Goal: Task Accomplishment & Management: Use online tool/utility

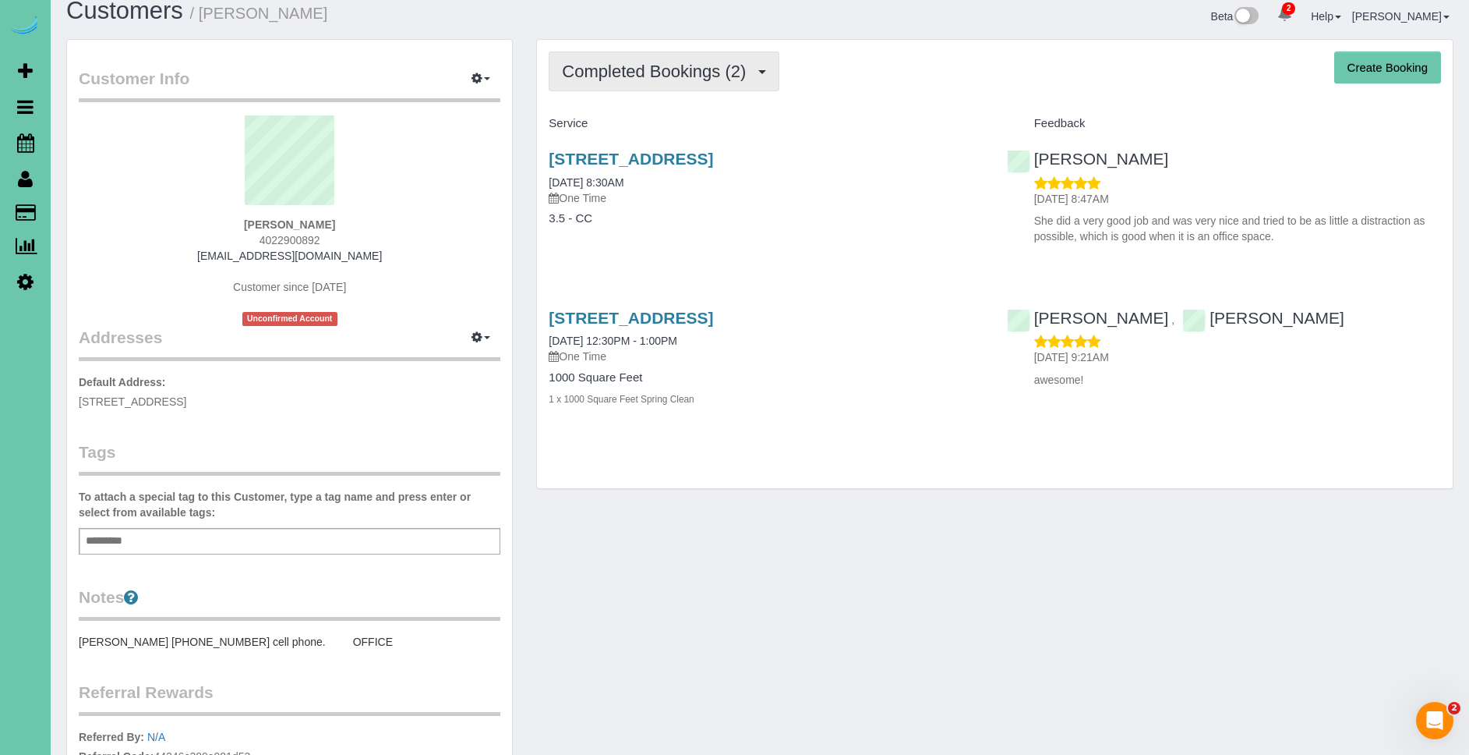
scroll to position [22, 0]
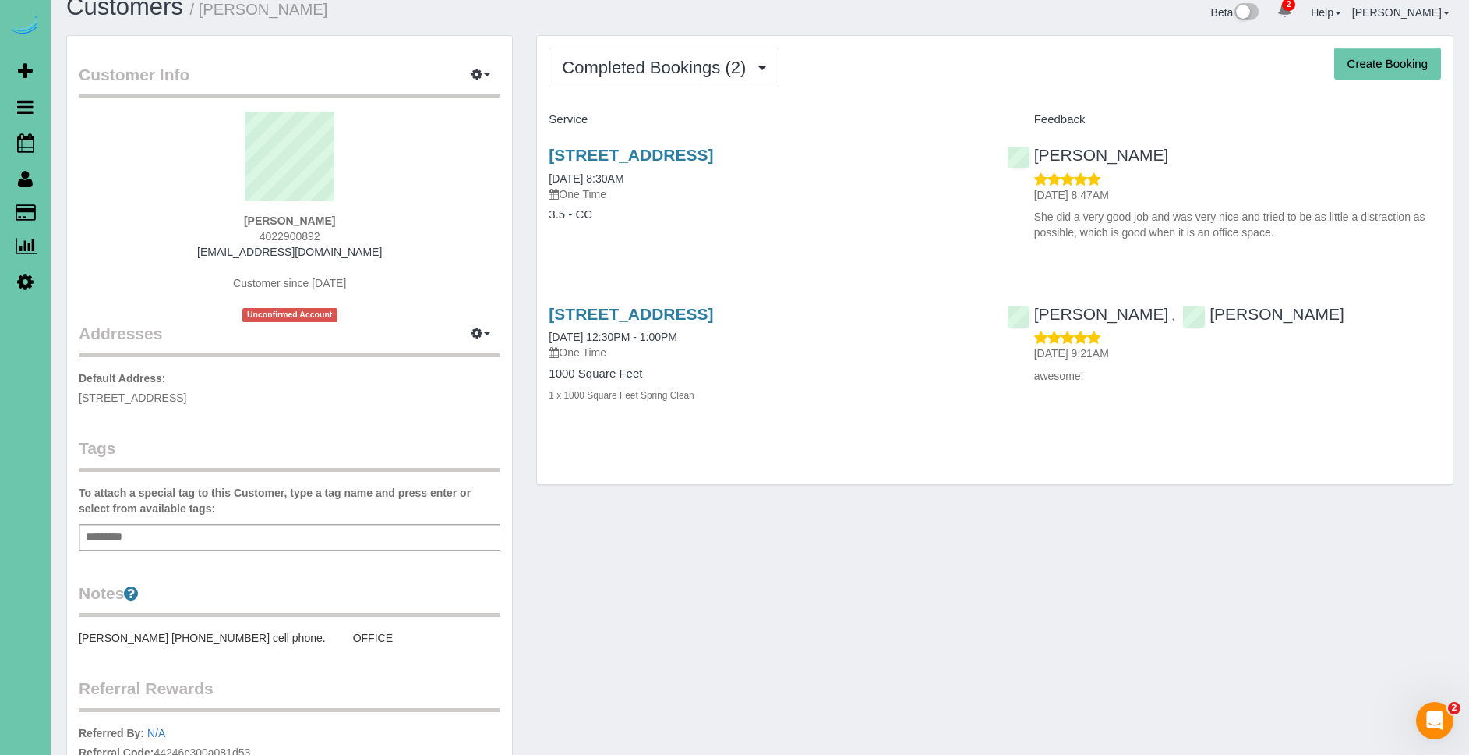
click at [347, 227] on div "[PERSON_NAME] 4022900892 [EMAIL_ADDRESS][DOMAIN_NAME] Customer since [DATE] Unc…" at bounding box center [290, 216] width 422 height 210
drag, startPoint x: 345, startPoint y: 233, endPoint x: 230, endPoint y: 238, distance: 114.7
click at [227, 238] on div "[PERSON_NAME] 4022900892 [EMAIL_ADDRESS][DOMAIN_NAME] Customer since [DATE] Unc…" at bounding box center [290, 216] width 422 height 210
copy span "4022900892"
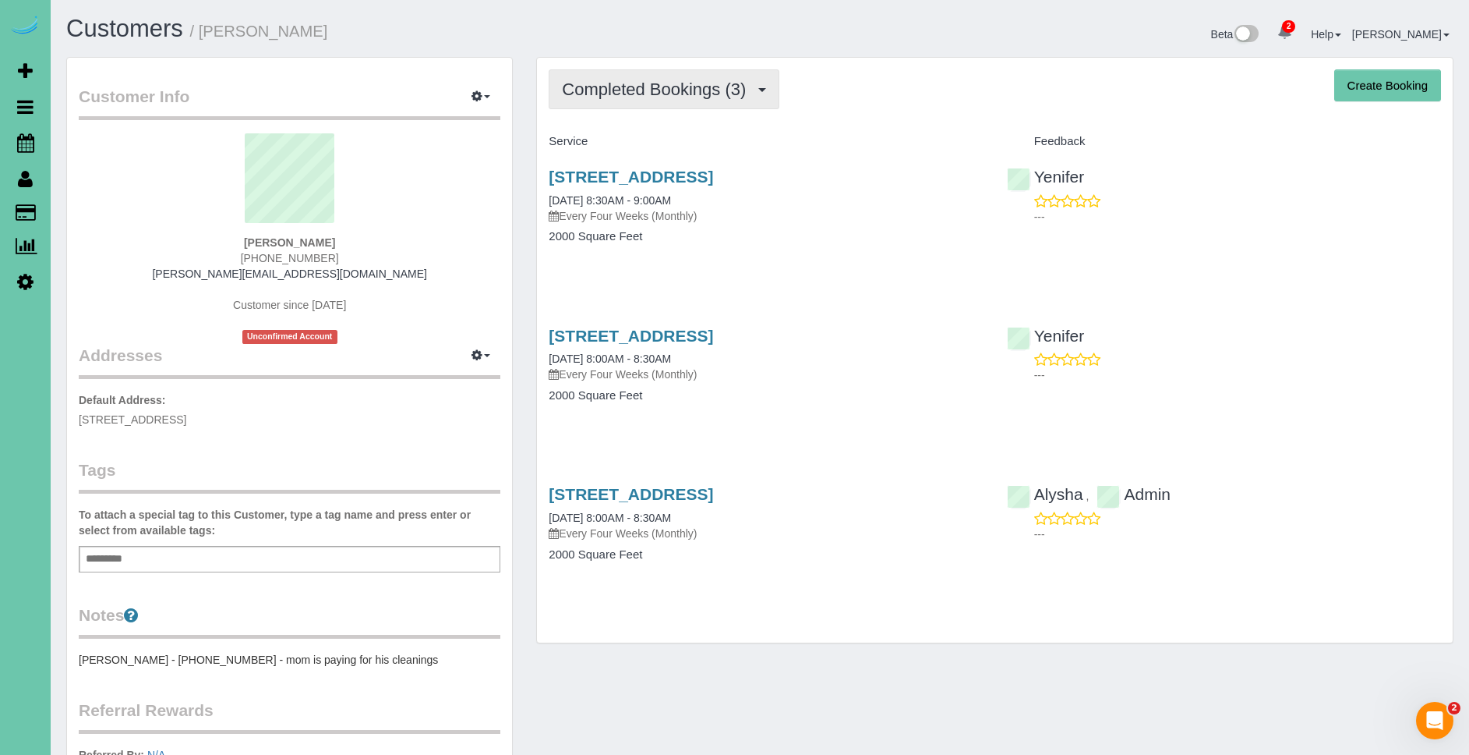
click at [673, 89] on span "Completed Bookings (3)" at bounding box center [658, 89] width 192 height 19
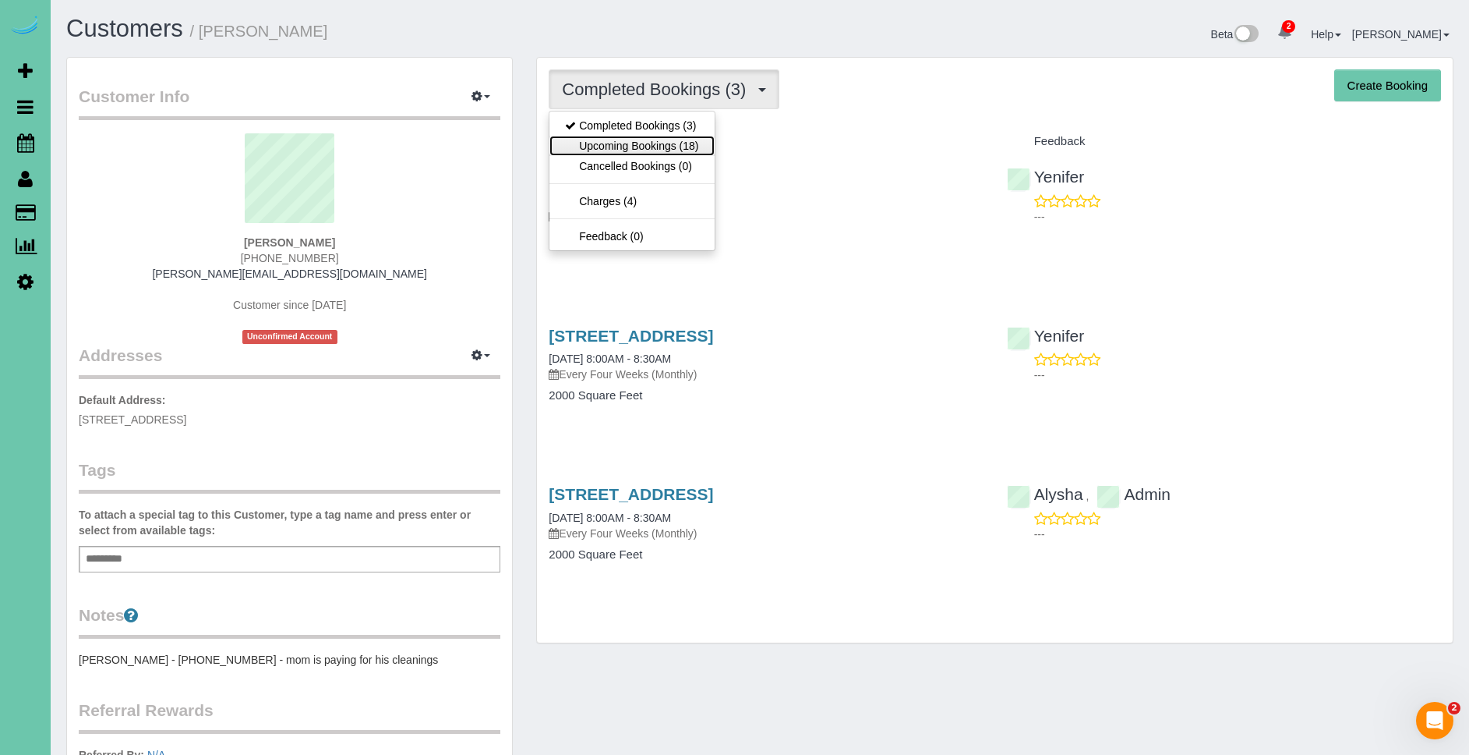
click at [699, 152] on link "Upcoming Bookings (18)" at bounding box center [632, 146] width 164 height 20
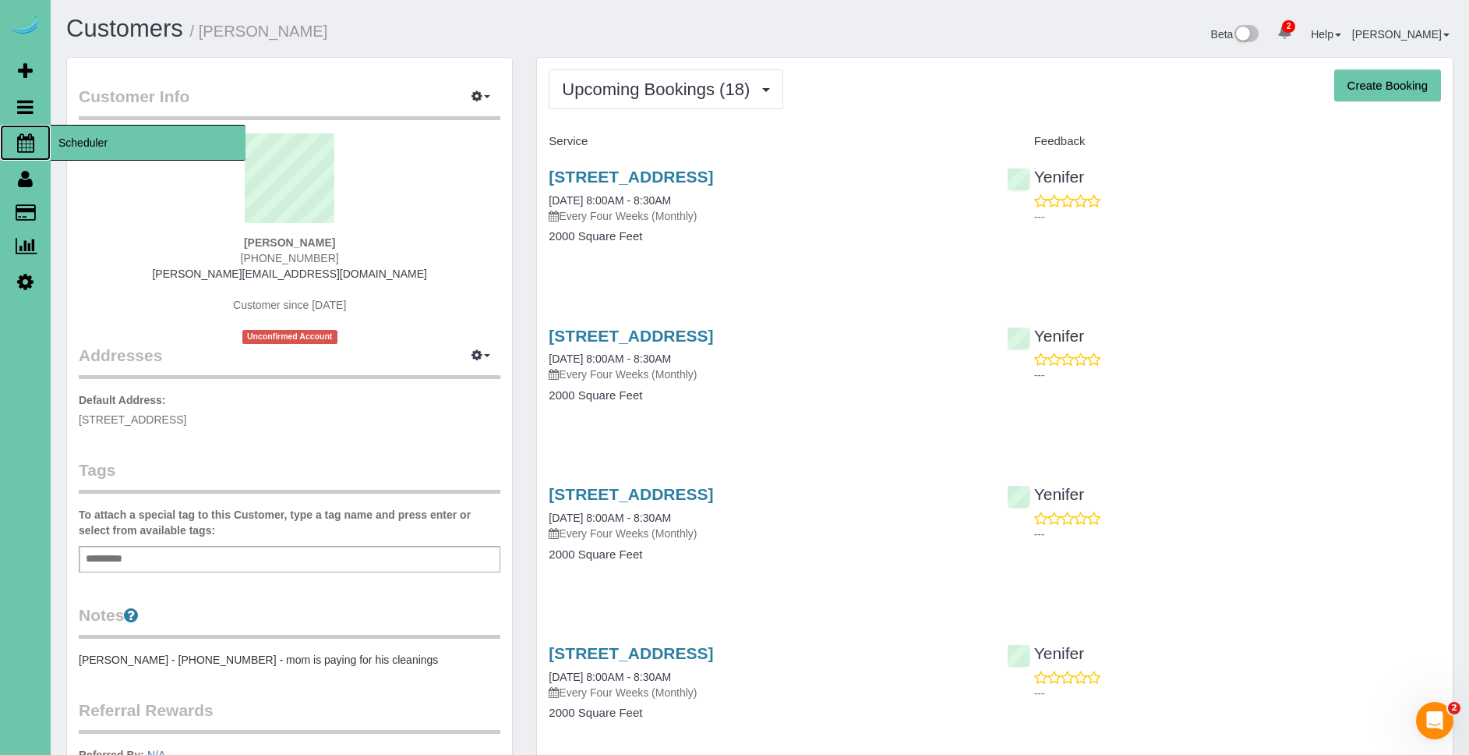
click at [99, 146] on span "Scheduler" at bounding box center [148, 143] width 195 height 36
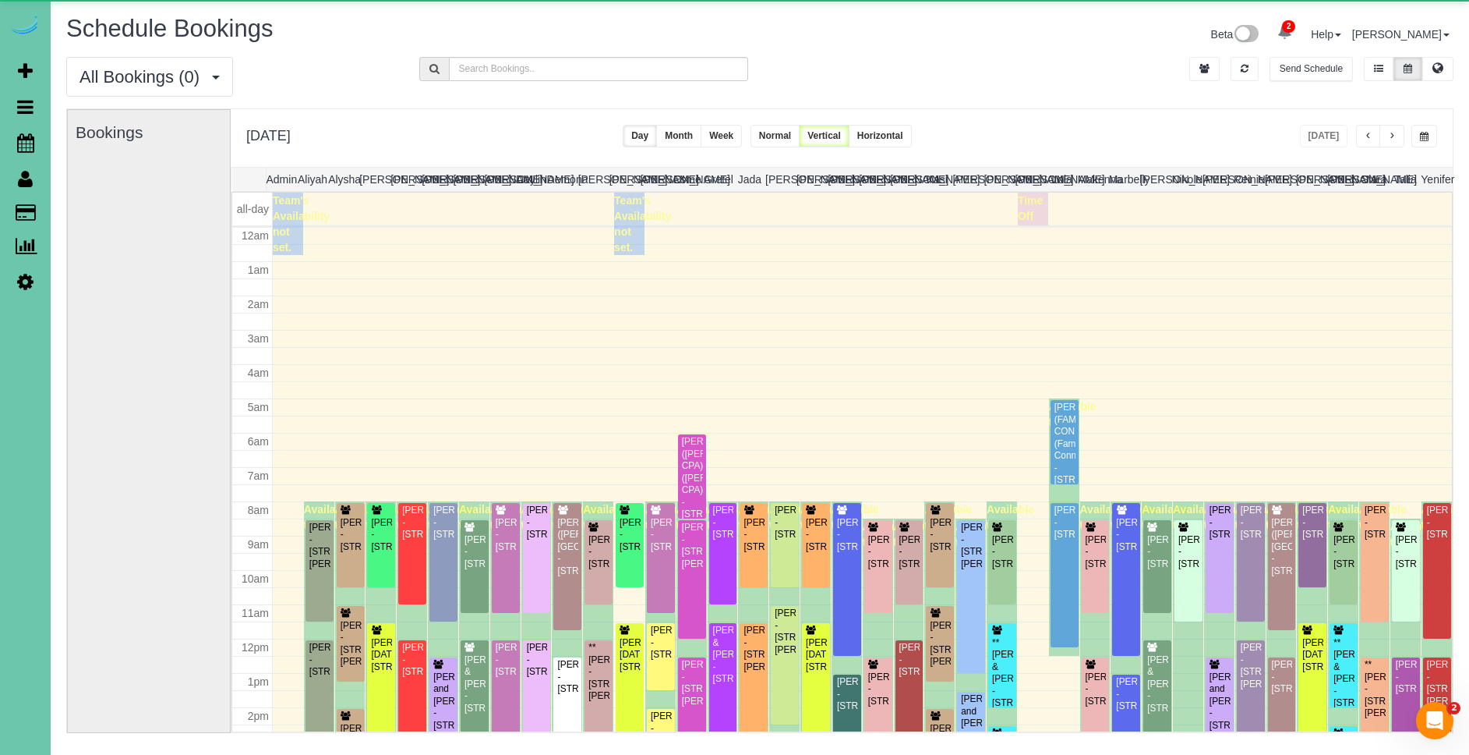
scroll to position [207, 0]
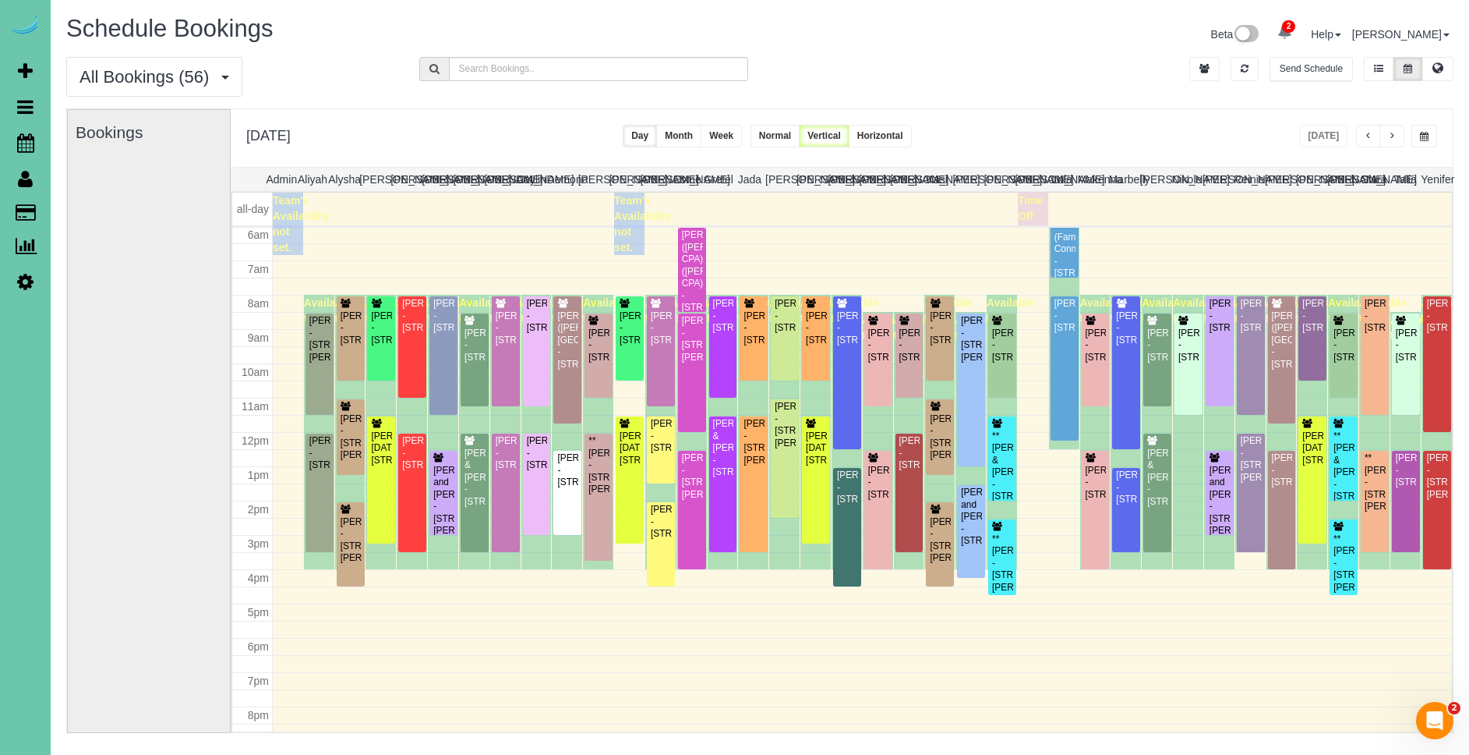
click at [1425, 133] on span "button" at bounding box center [1424, 136] width 9 height 9
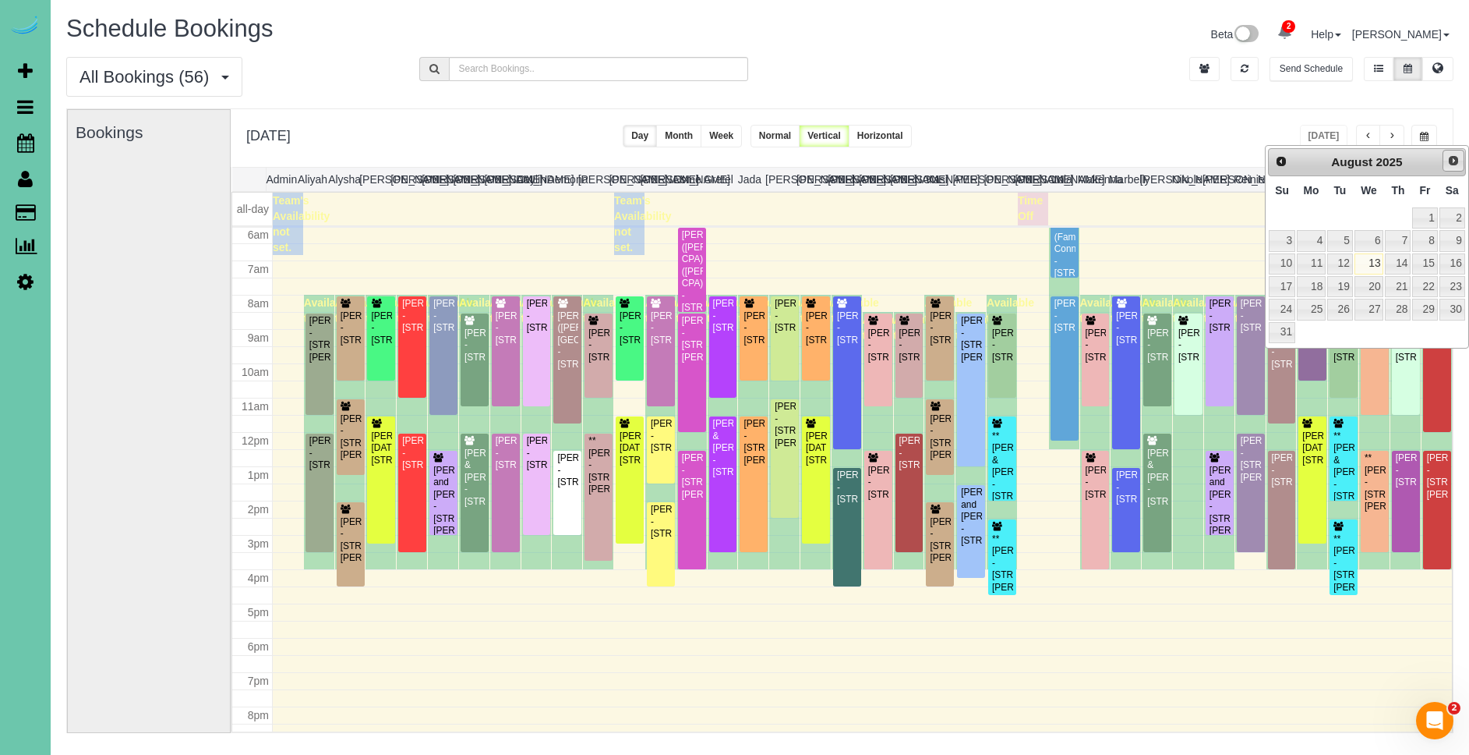
click at [1446, 156] on link "Next" at bounding box center [1454, 161] width 22 height 22
click at [1313, 217] on link "1" at bounding box center [1311, 217] width 29 height 21
type input "**********"
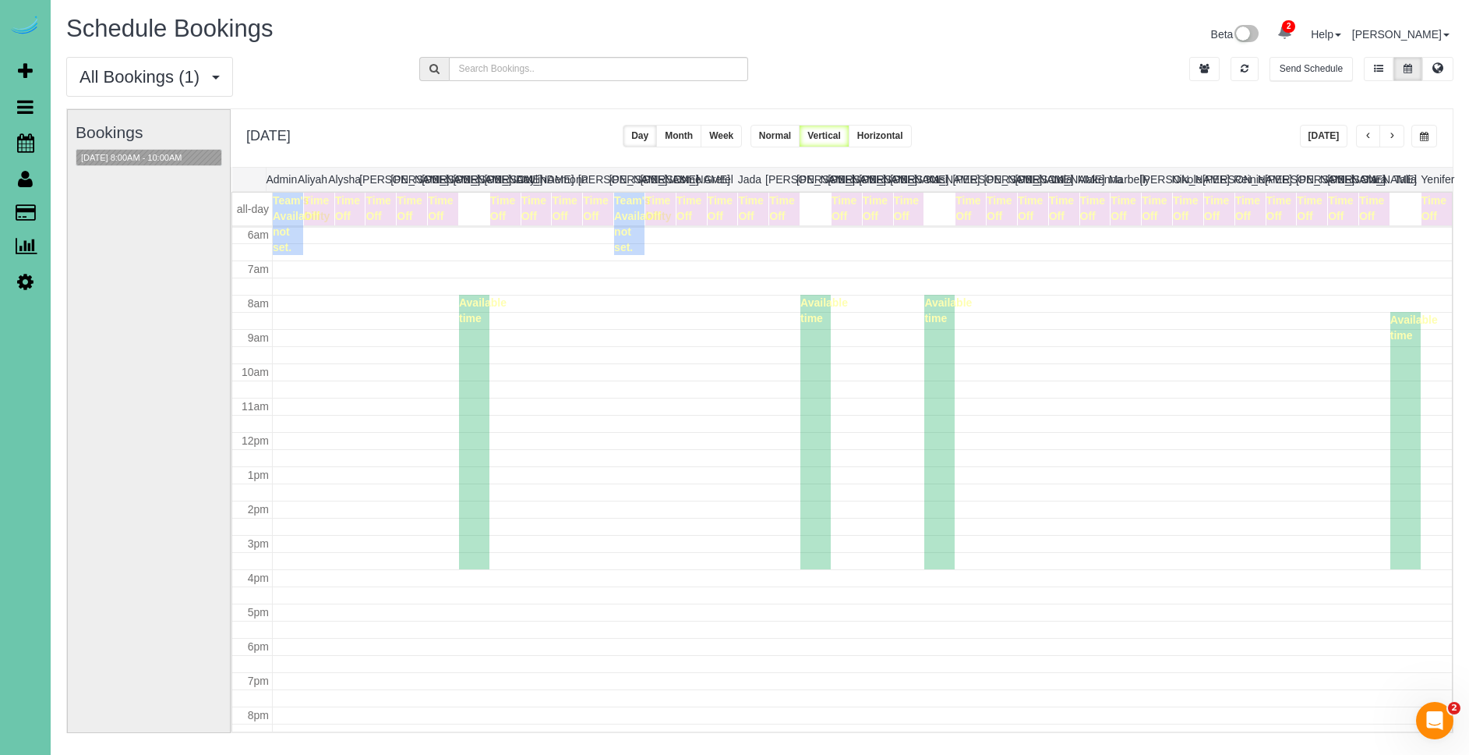
click at [1390, 136] on span "button" at bounding box center [1392, 136] width 8 height 9
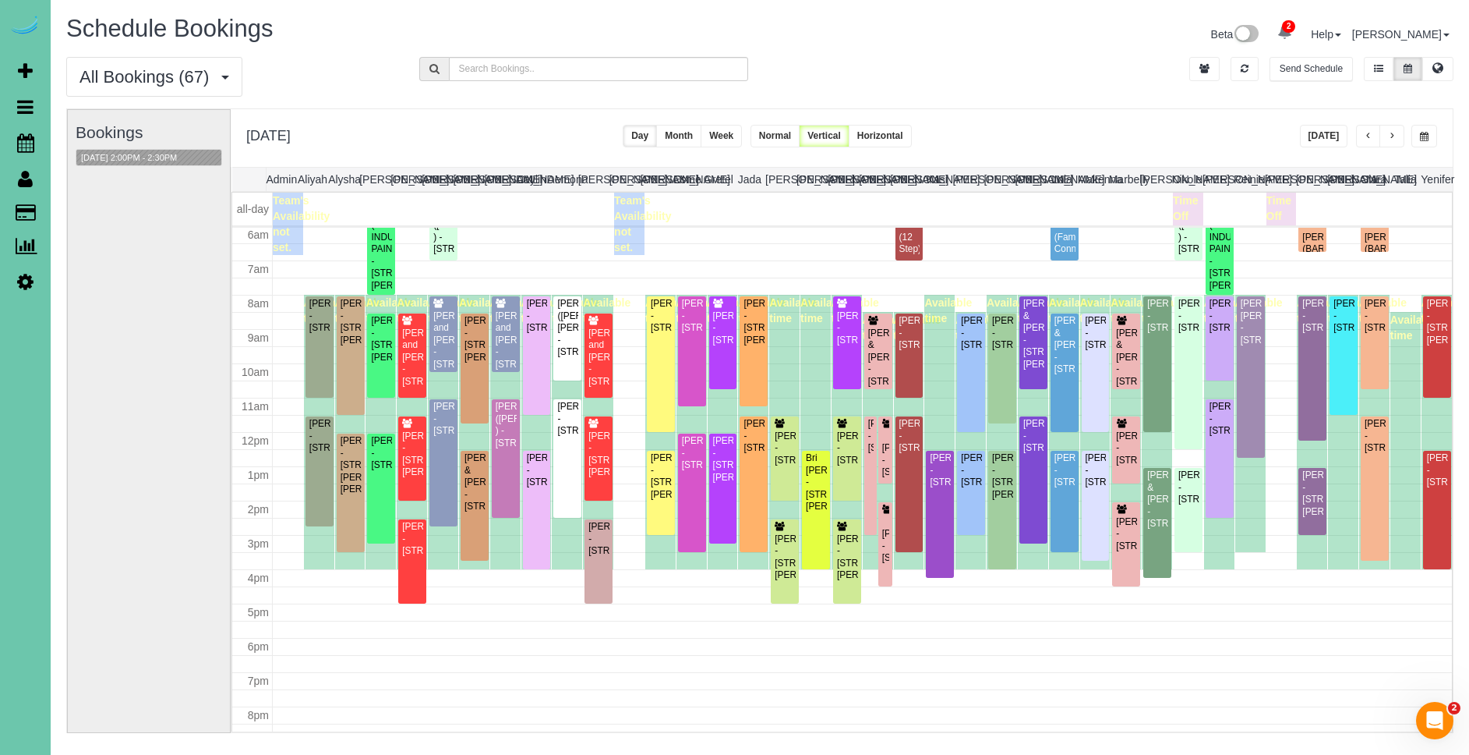
click at [1397, 133] on button "button" at bounding box center [1392, 136] width 25 height 23
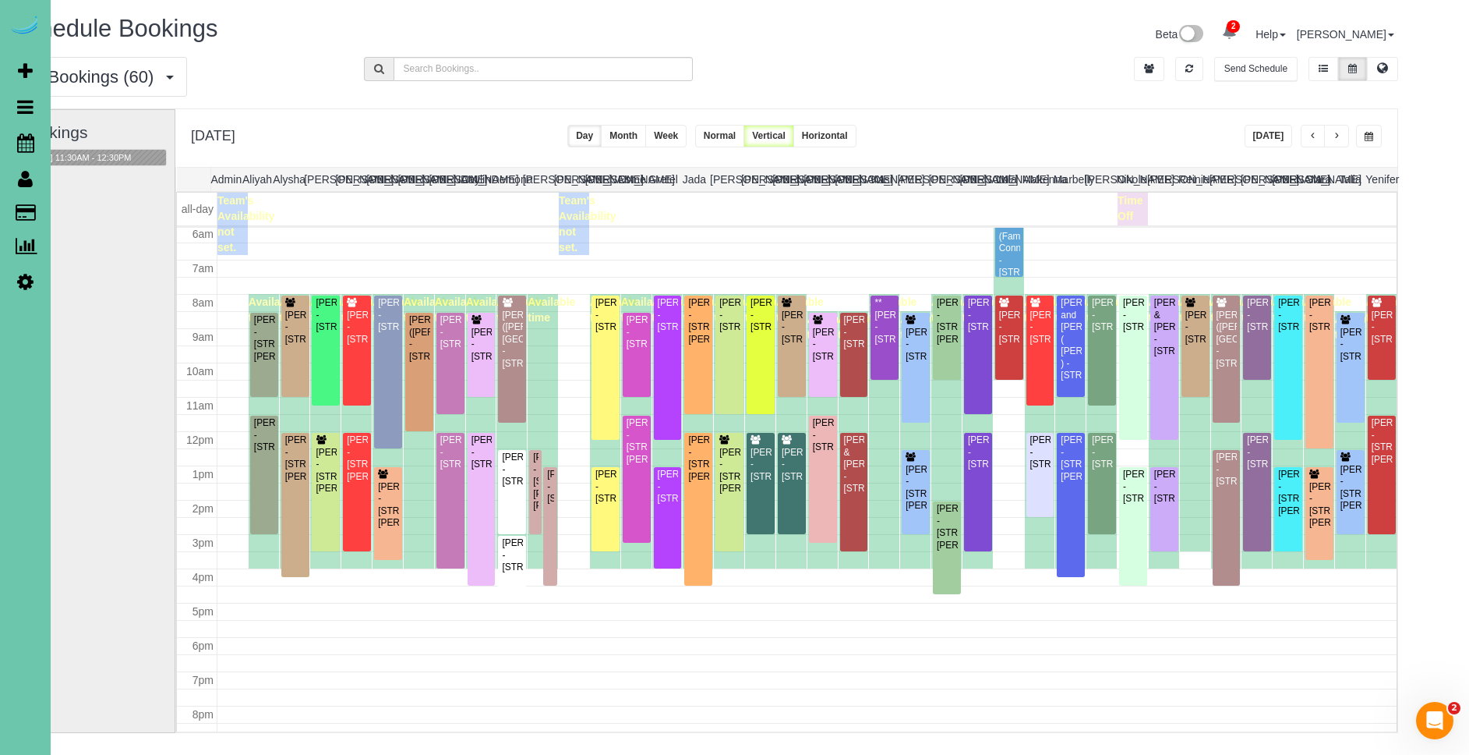
scroll to position [1, 55]
click at [1337, 139] on span "button" at bounding box center [1337, 135] width 8 height 9
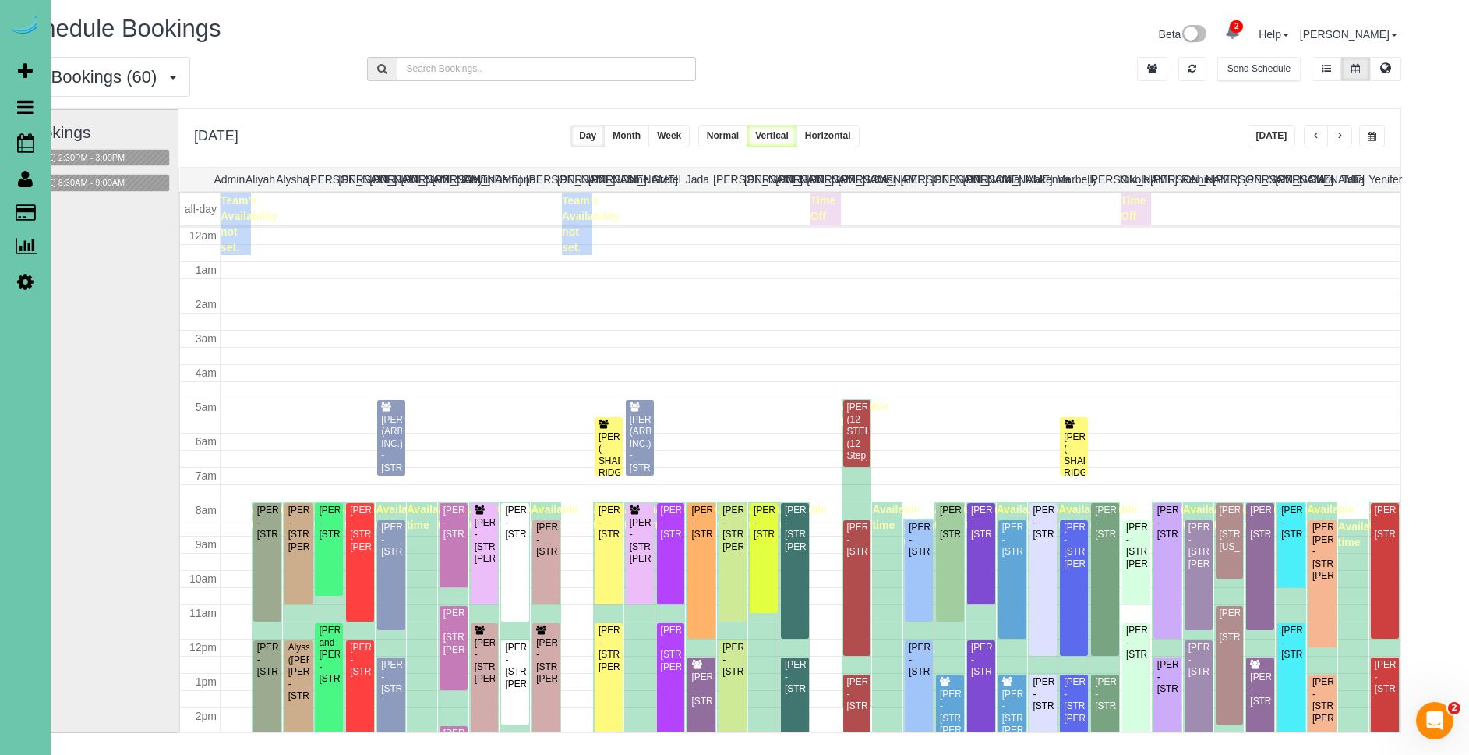
scroll to position [207, 0]
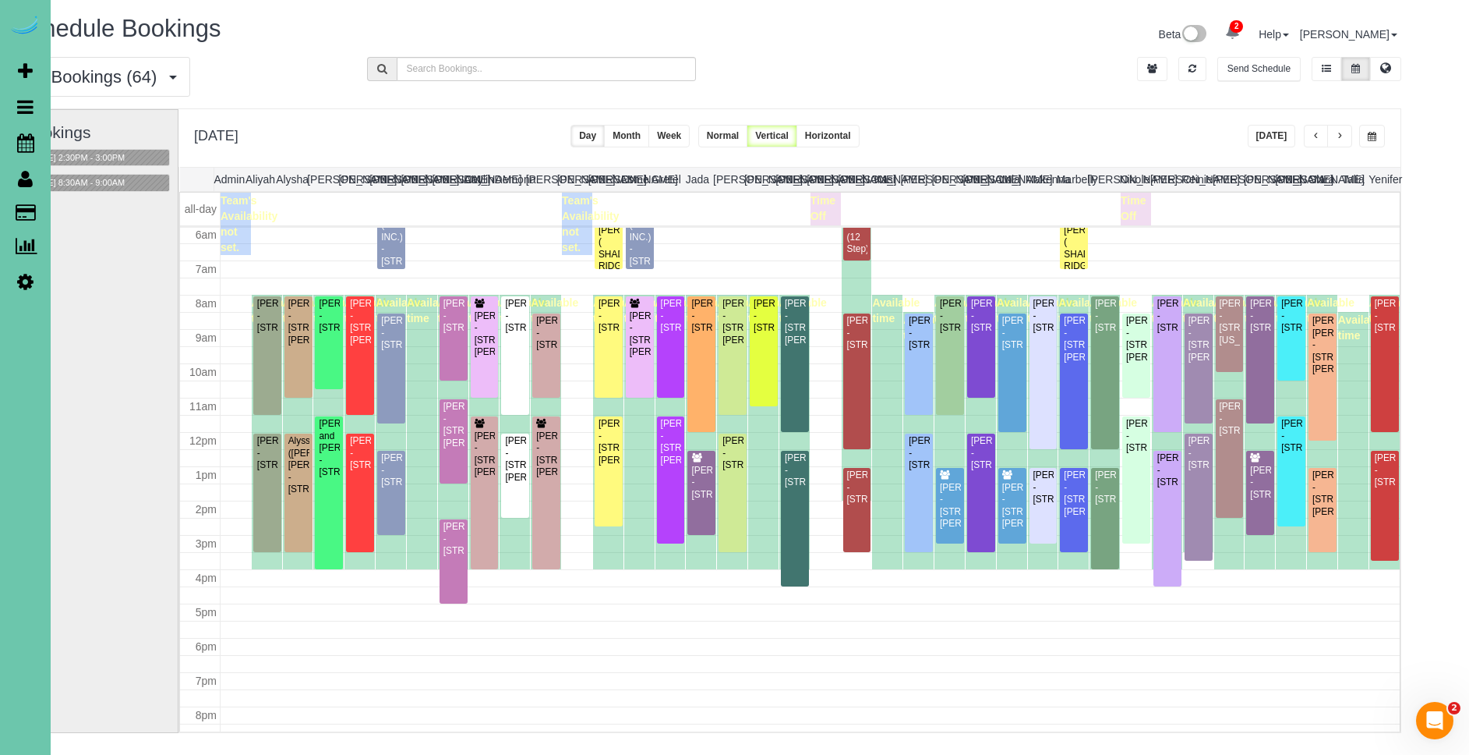
click at [1350, 136] on button "button" at bounding box center [1339, 136] width 25 height 23
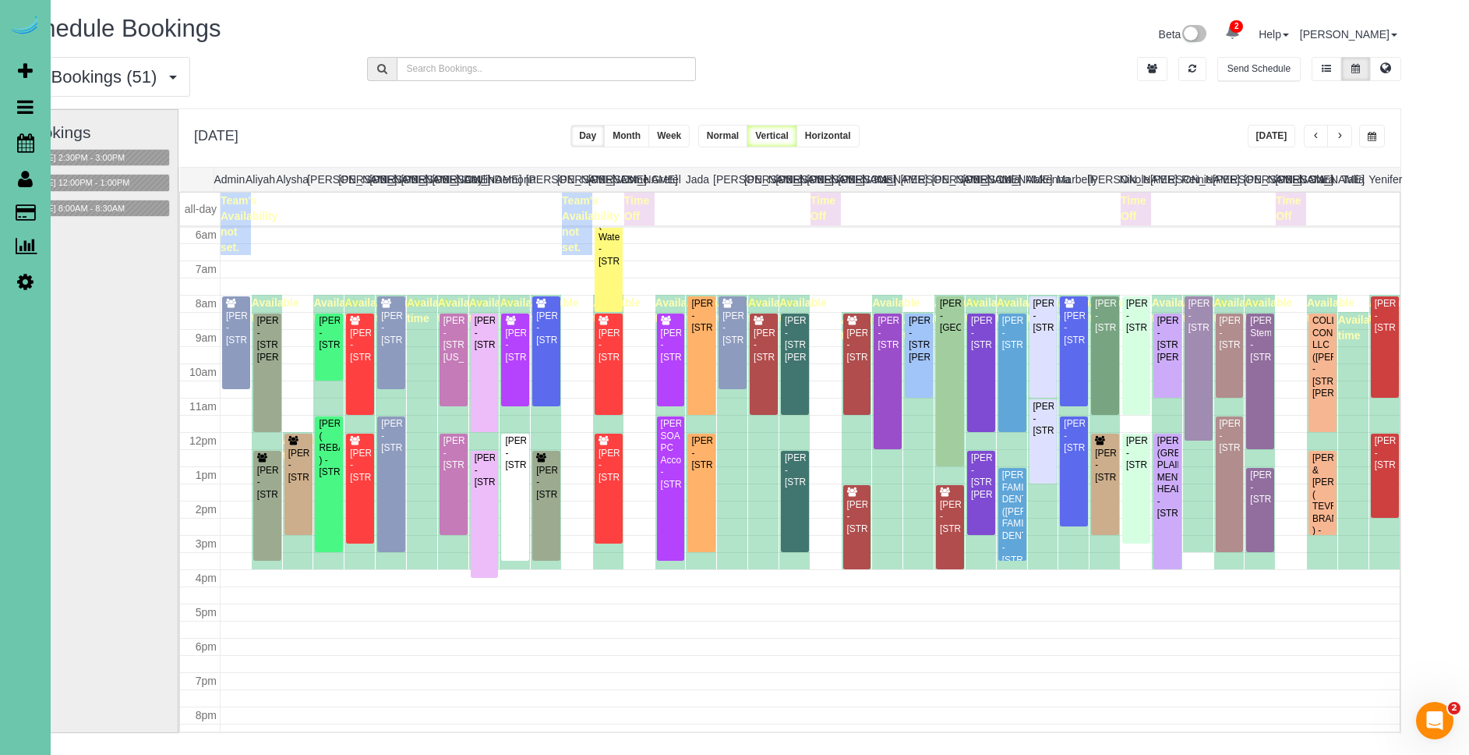
click at [1349, 136] on button "button" at bounding box center [1339, 136] width 25 height 23
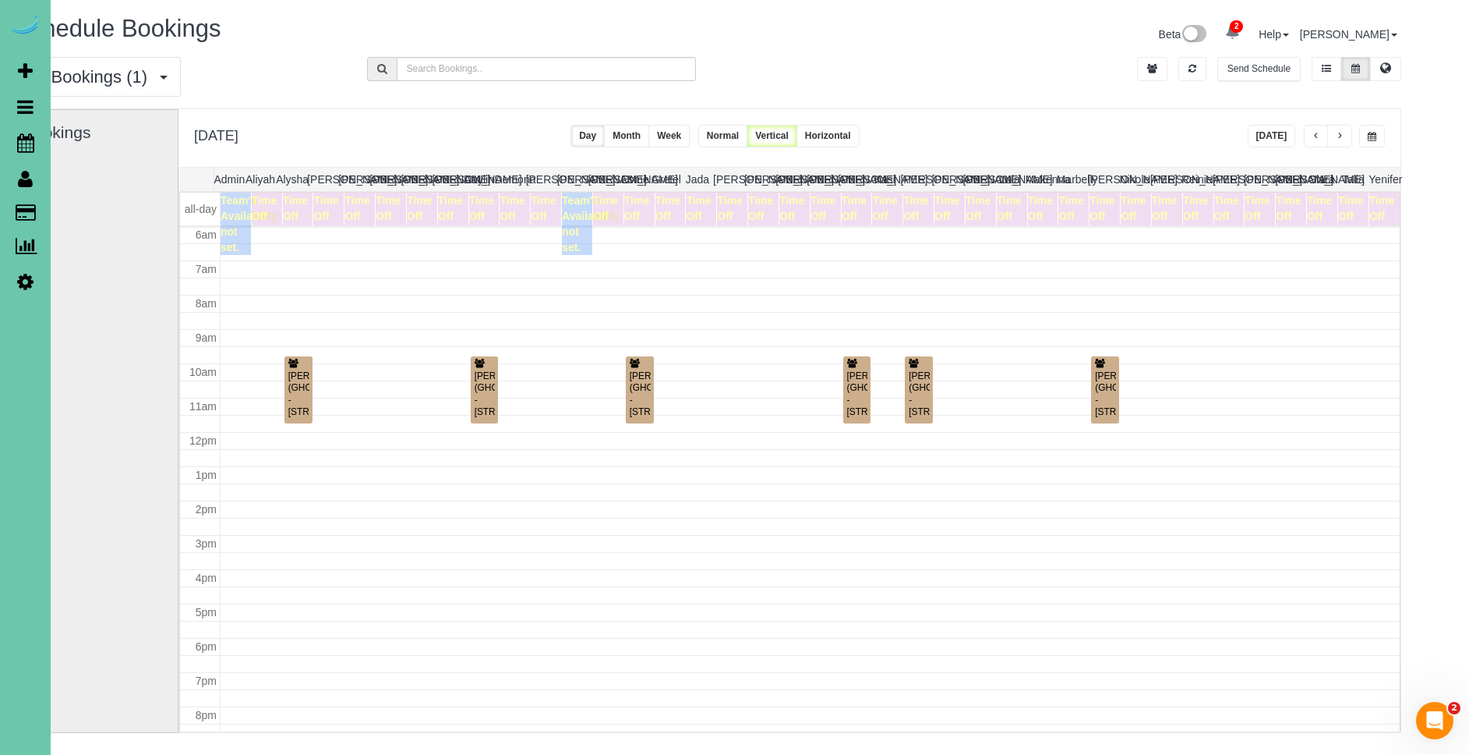
click at [1350, 135] on button "button" at bounding box center [1339, 136] width 25 height 23
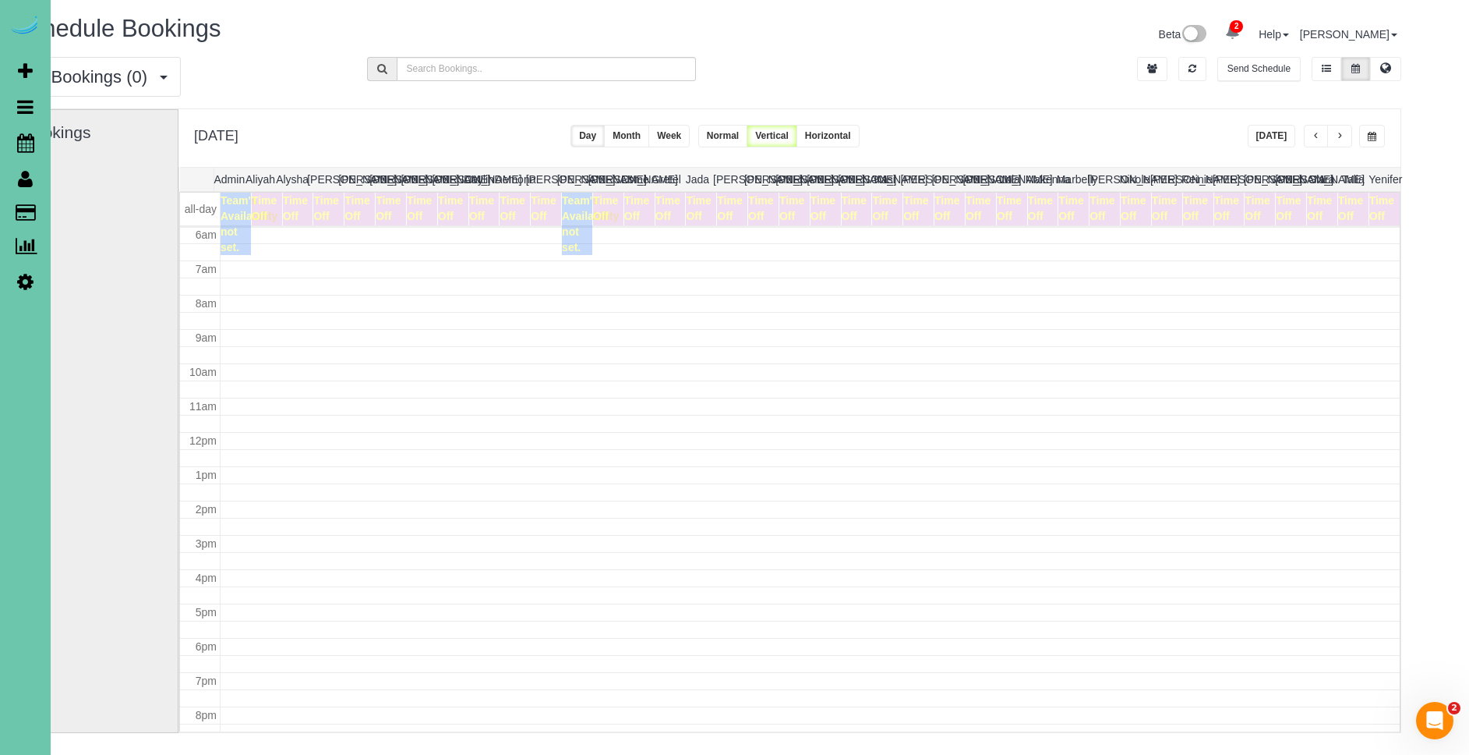
click at [1350, 135] on button "button" at bounding box center [1339, 136] width 25 height 23
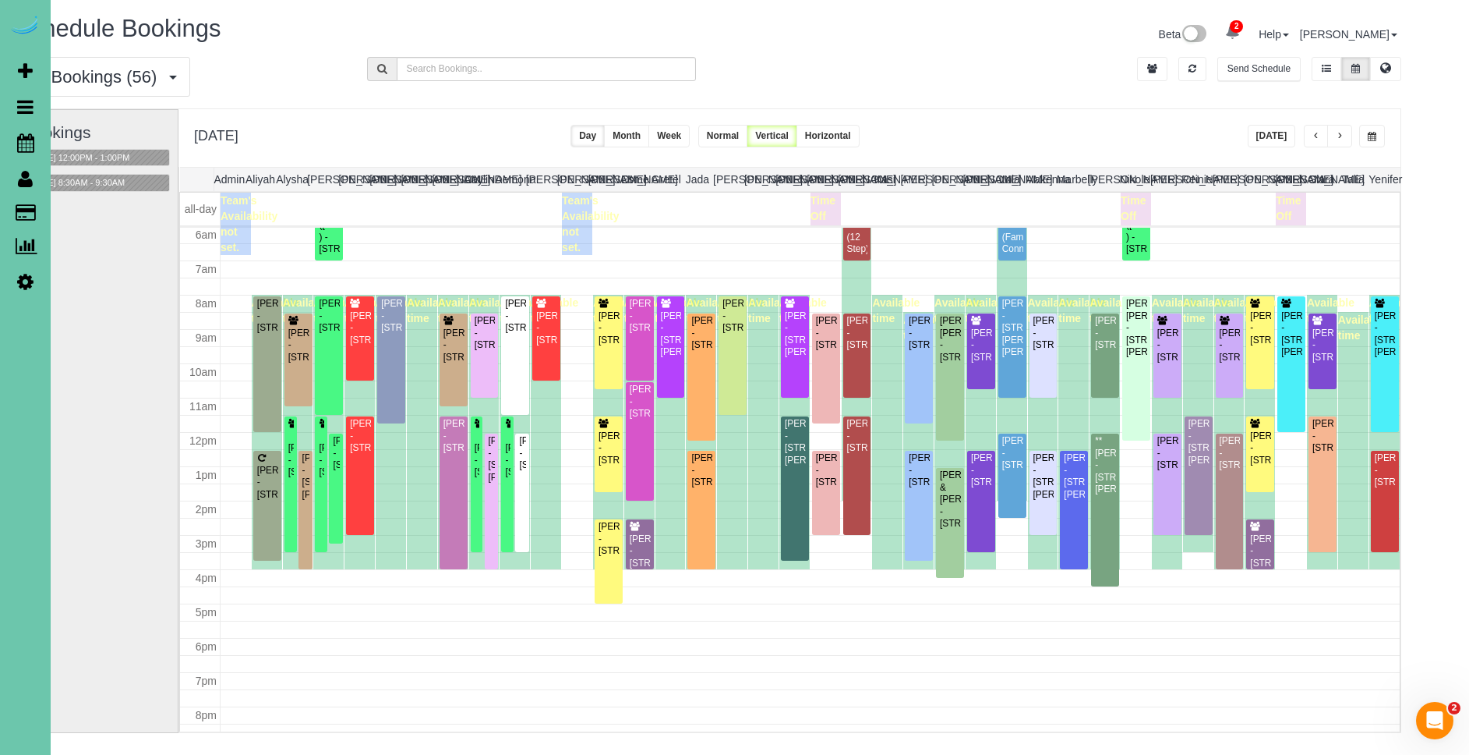
click at [1350, 135] on button "button" at bounding box center [1339, 136] width 25 height 23
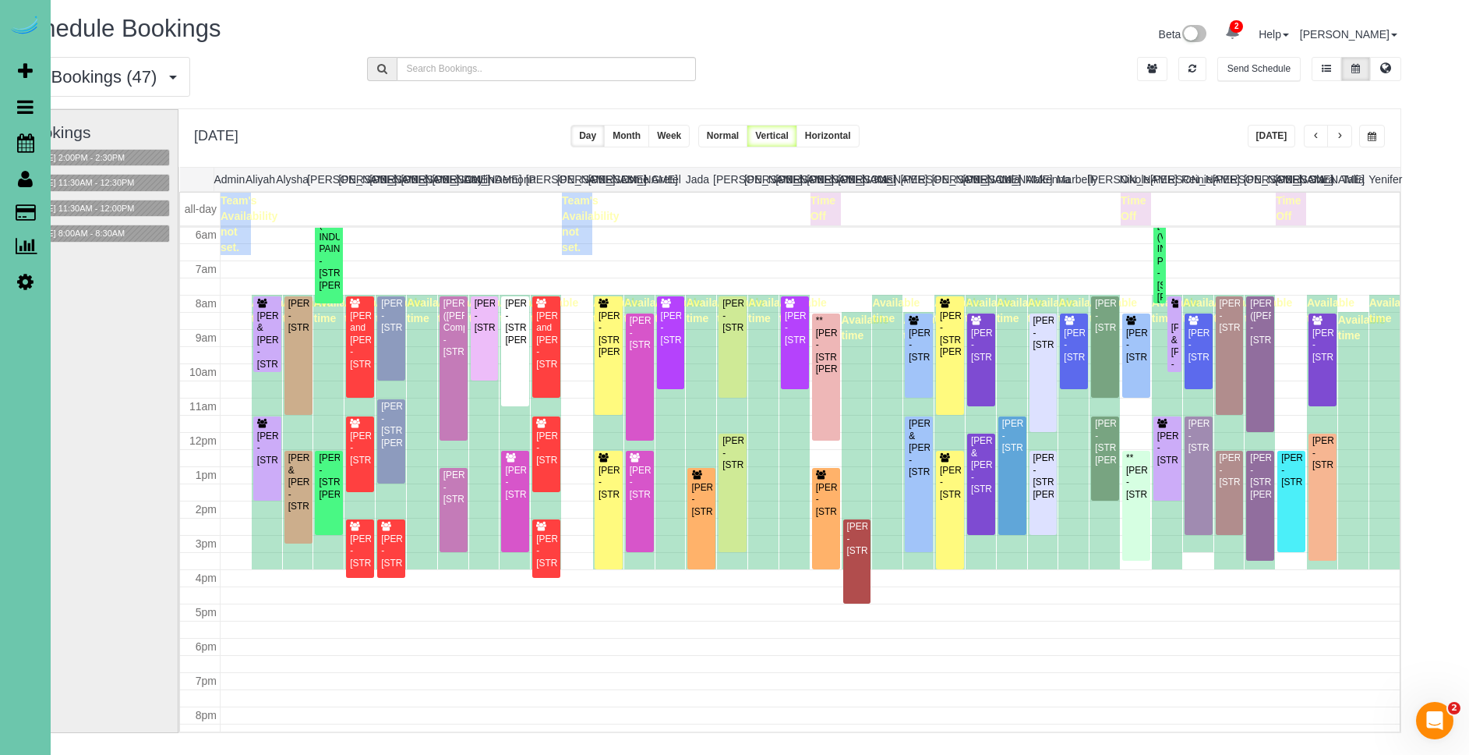
click at [1350, 135] on button "button" at bounding box center [1339, 136] width 25 height 23
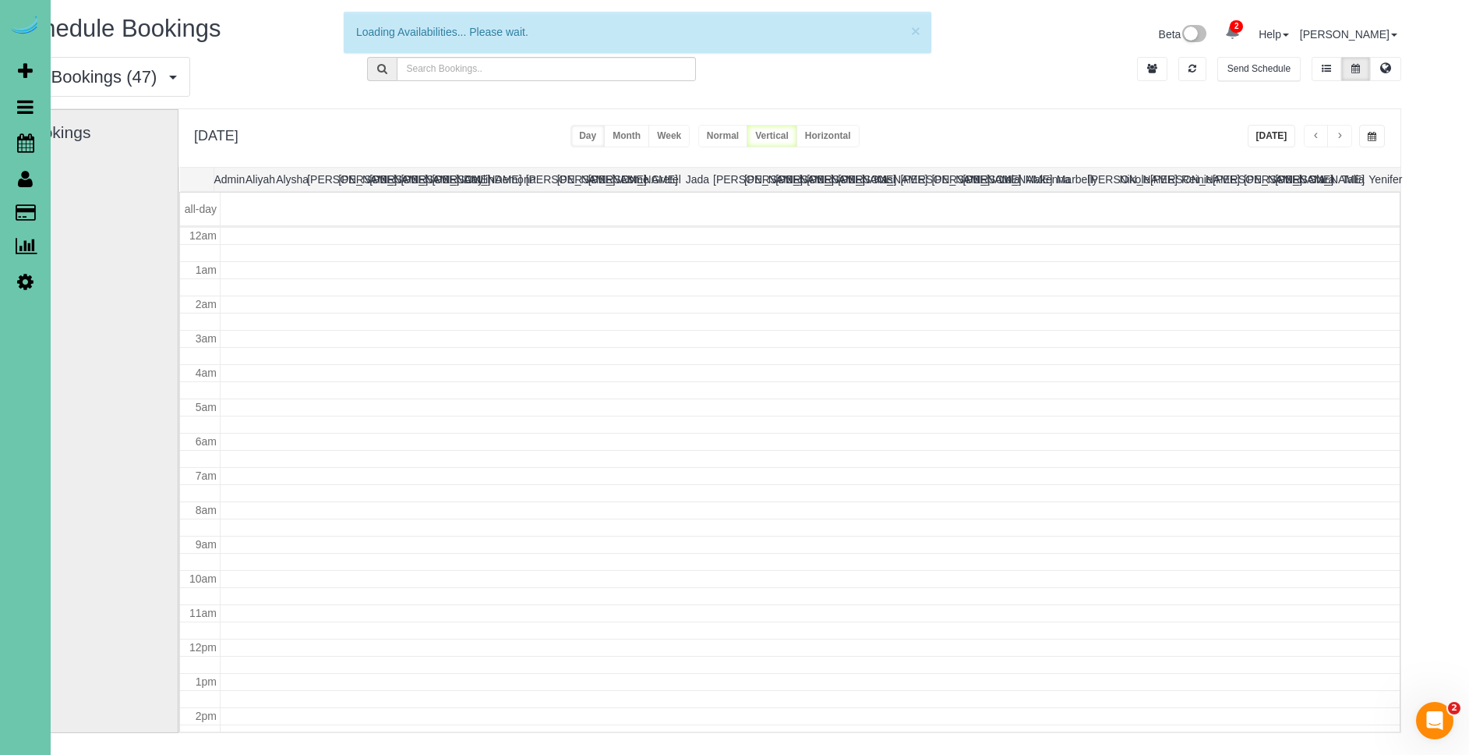
scroll to position [0, 0]
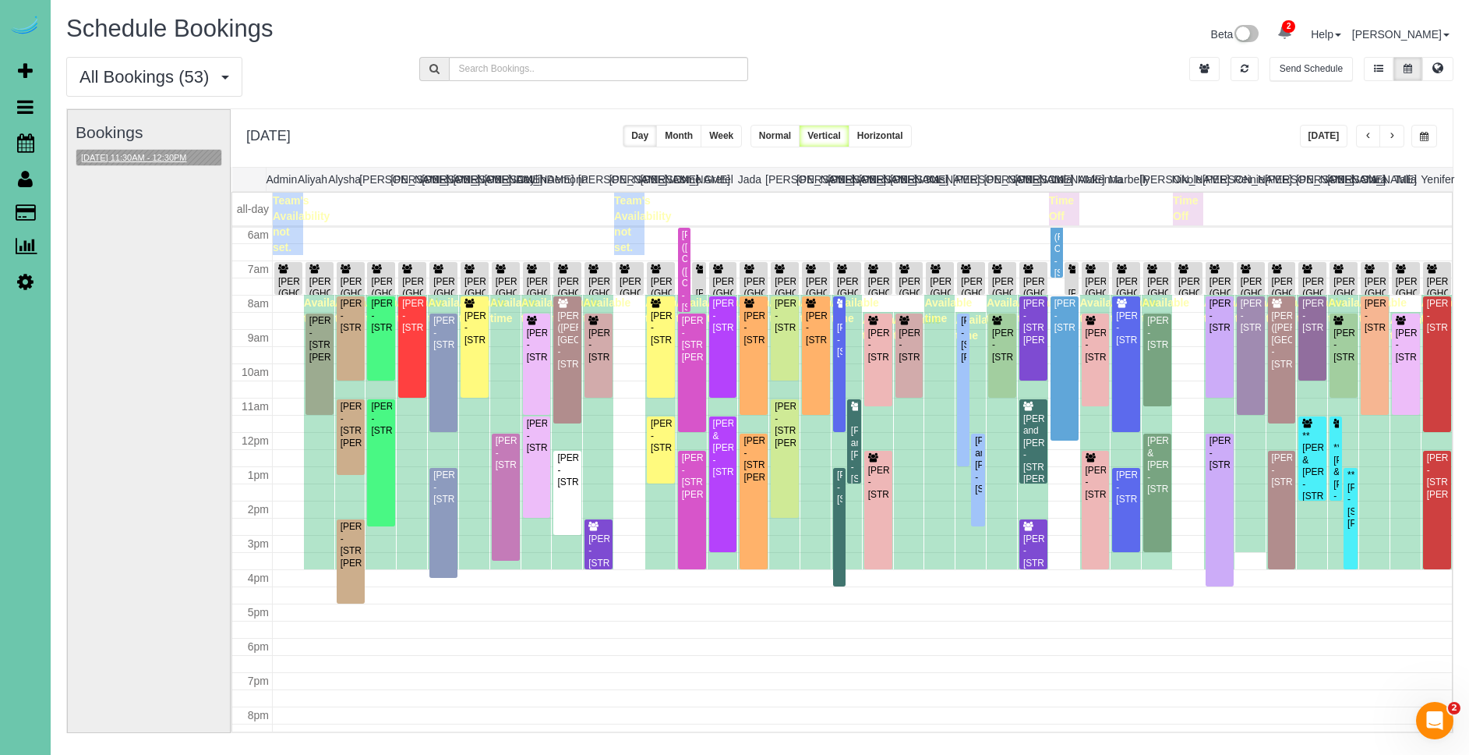
click at [129, 154] on button "09/10/2025 11:30AM - 12:30PM" at bounding box center [133, 158] width 115 height 16
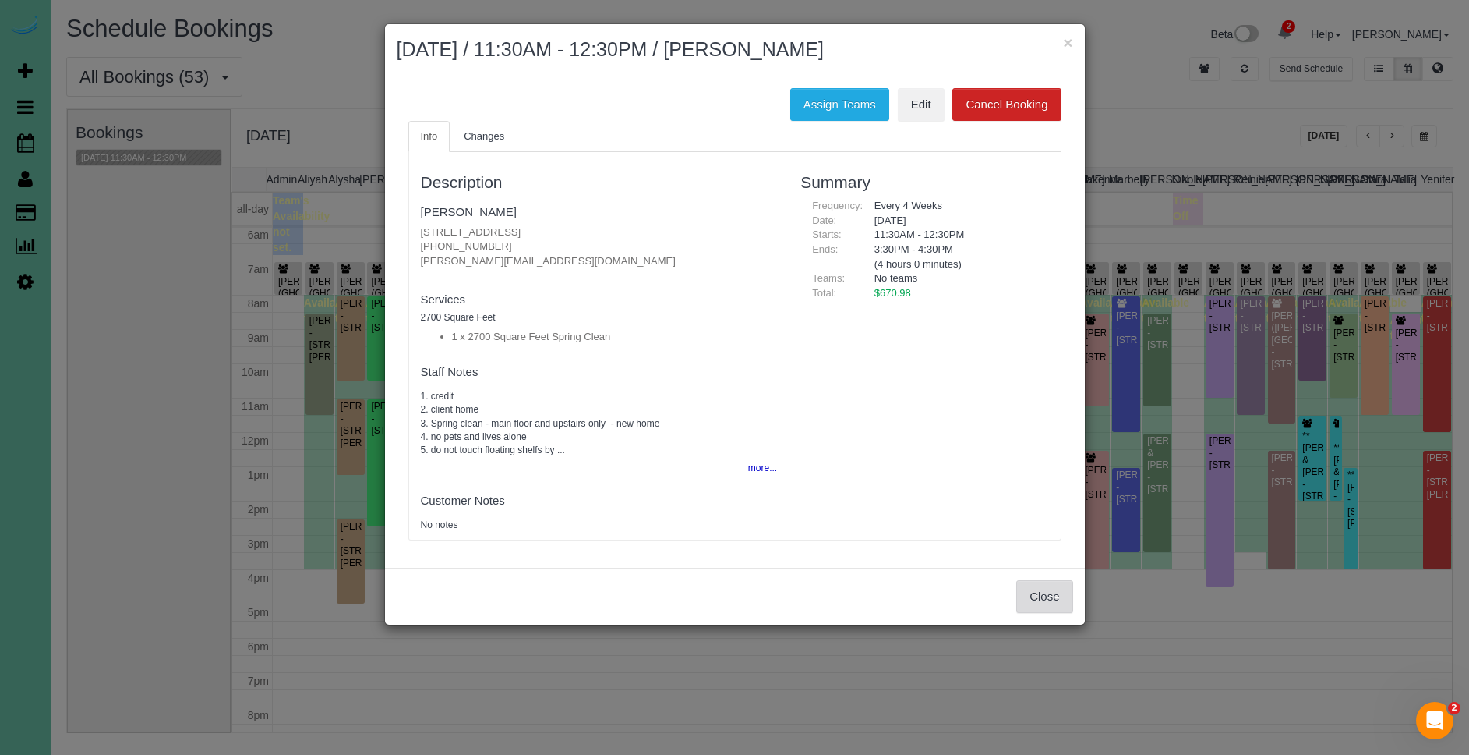
click at [1029, 596] on button "Close" at bounding box center [1044, 596] width 56 height 33
